Goal: Task Accomplishment & Management: Manage account settings

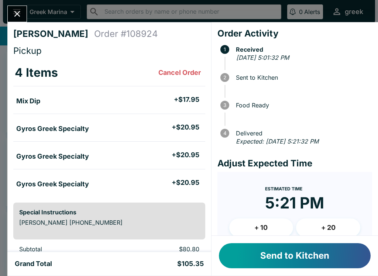
click at [340, 262] on button "Send to Kitchen" at bounding box center [295, 255] width 152 height 25
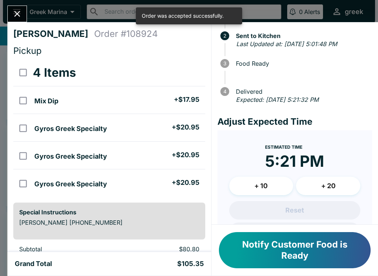
scroll to position [41, 0]
click at [311, 152] on time "5:21 PM" at bounding box center [294, 161] width 59 height 19
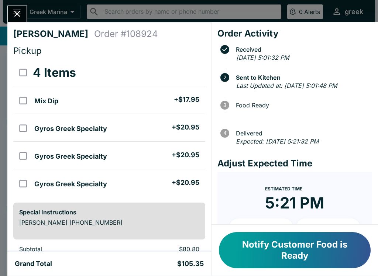
scroll to position [0, 0]
click at [25, 7] on div at bounding box center [17, 14] width 20 height 17
click at [16, 16] on icon "Close" at bounding box center [17, 14] width 6 height 6
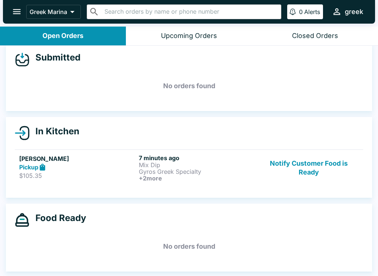
scroll to position [8, 0]
click at [184, 173] on p "Gyros Greek Specialty" at bounding box center [197, 171] width 117 height 7
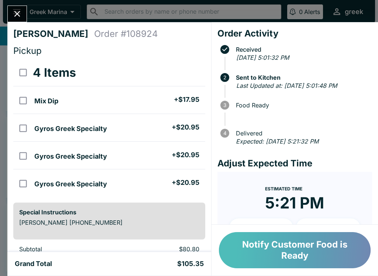
click at [311, 247] on button "Notify Customer Food is Ready" at bounding box center [295, 250] width 152 height 36
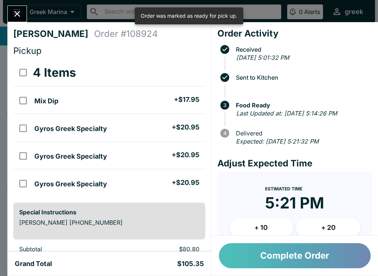
click at [358, 252] on button "Complete Order" at bounding box center [295, 255] width 152 height 25
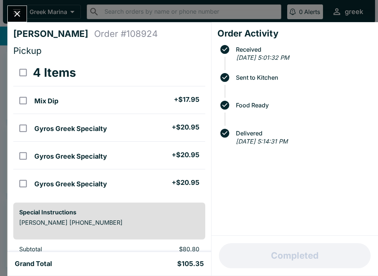
click at [20, 15] on icon "Close" at bounding box center [17, 14] width 10 height 10
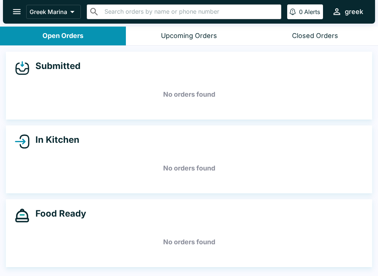
click at [299, 224] on div "Food Ready No orders found" at bounding box center [189, 233] width 366 height 68
click at [334, 41] on button "Closed Orders" at bounding box center [315, 36] width 126 height 19
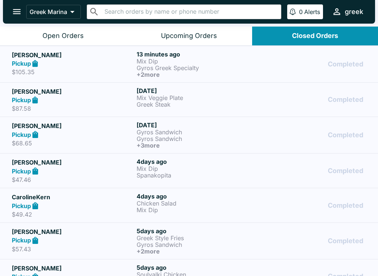
click at [300, 71] on div "Completed" at bounding box center [314, 64] width 104 height 27
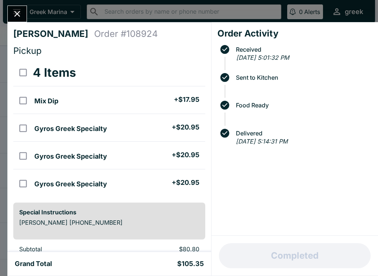
click at [18, 9] on icon "Close" at bounding box center [17, 14] width 10 height 10
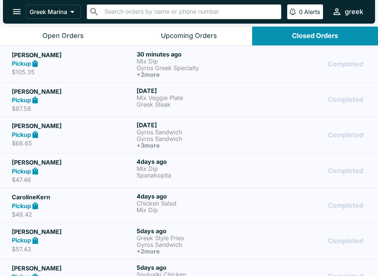
click at [89, 40] on button "Open Orders" at bounding box center [63, 36] width 126 height 19
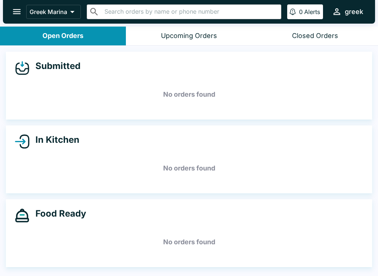
click at [213, 42] on button "Upcoming Orders" at bounding box center [189, 36] width 126 height 19
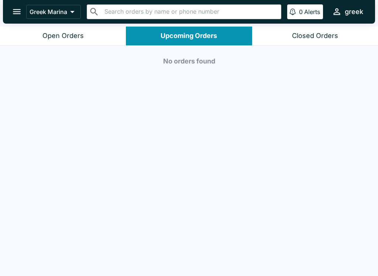
scroll to position [1, 0]
